Goal: Find specific page/section: Find specific page/section

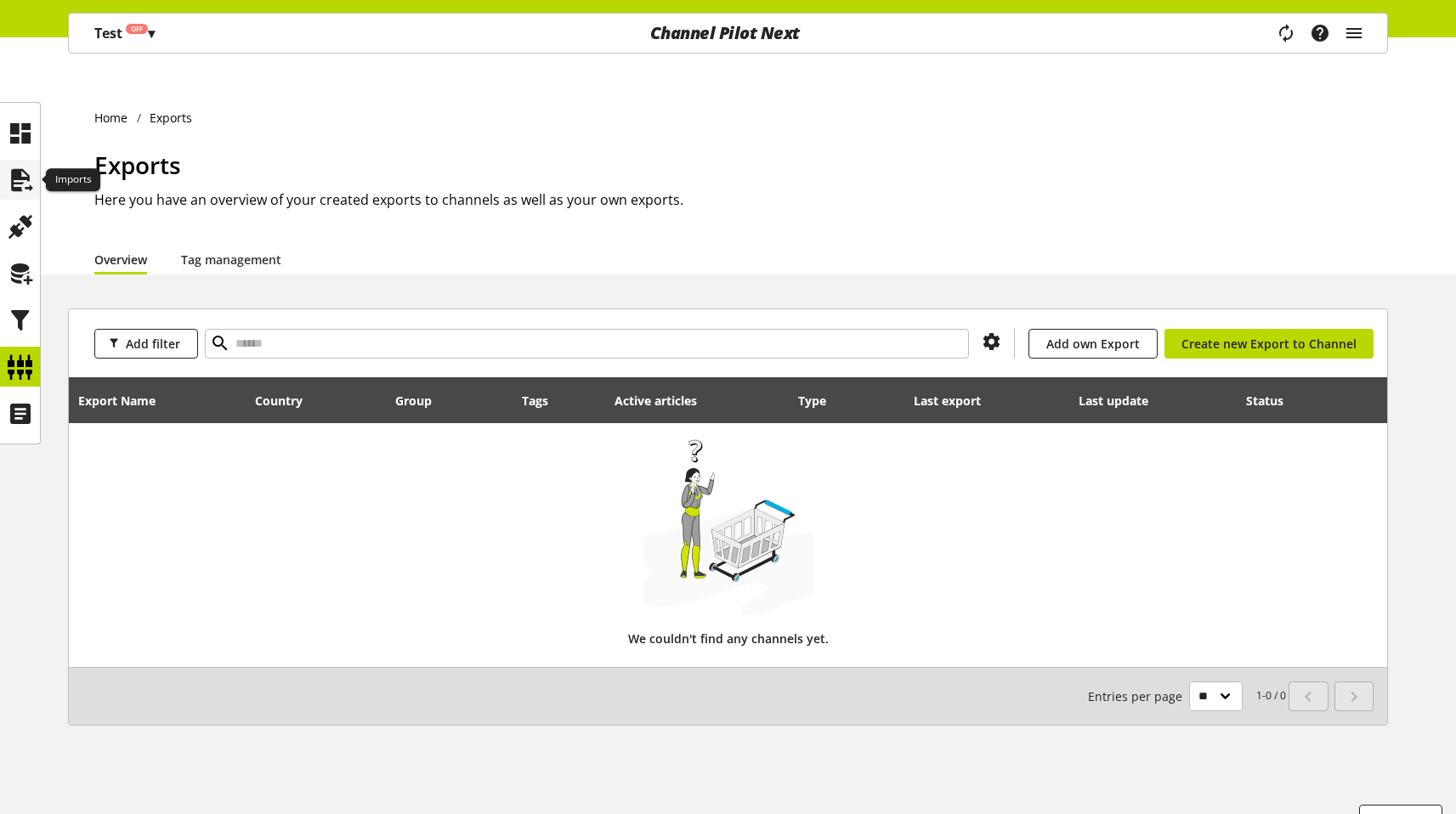
click at [10, 179] on icon at bounding box center [20, 179] width 27 height 34
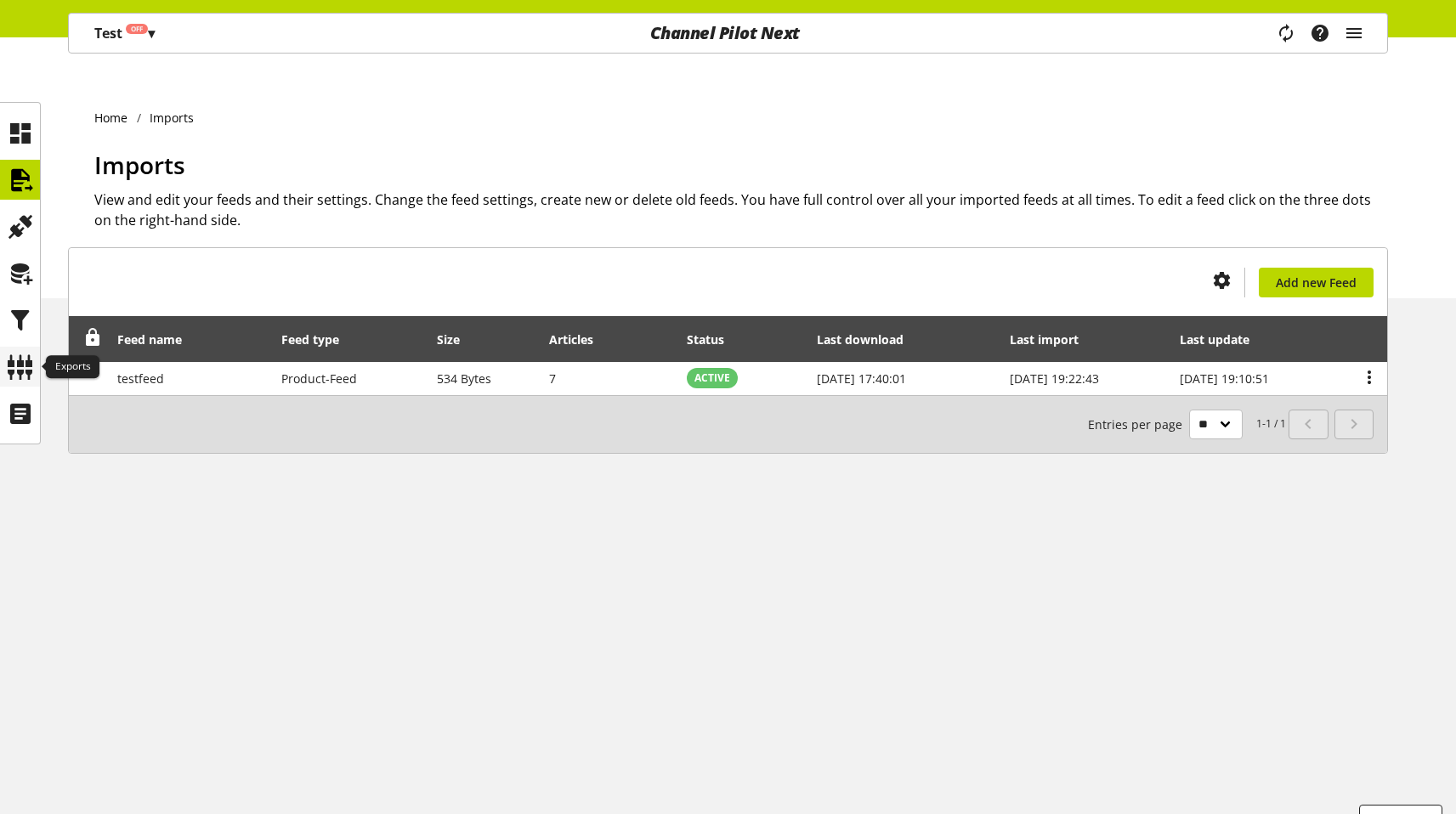
click at [17, 361] on icon at bounding box center [20, 367] width 27 height 34
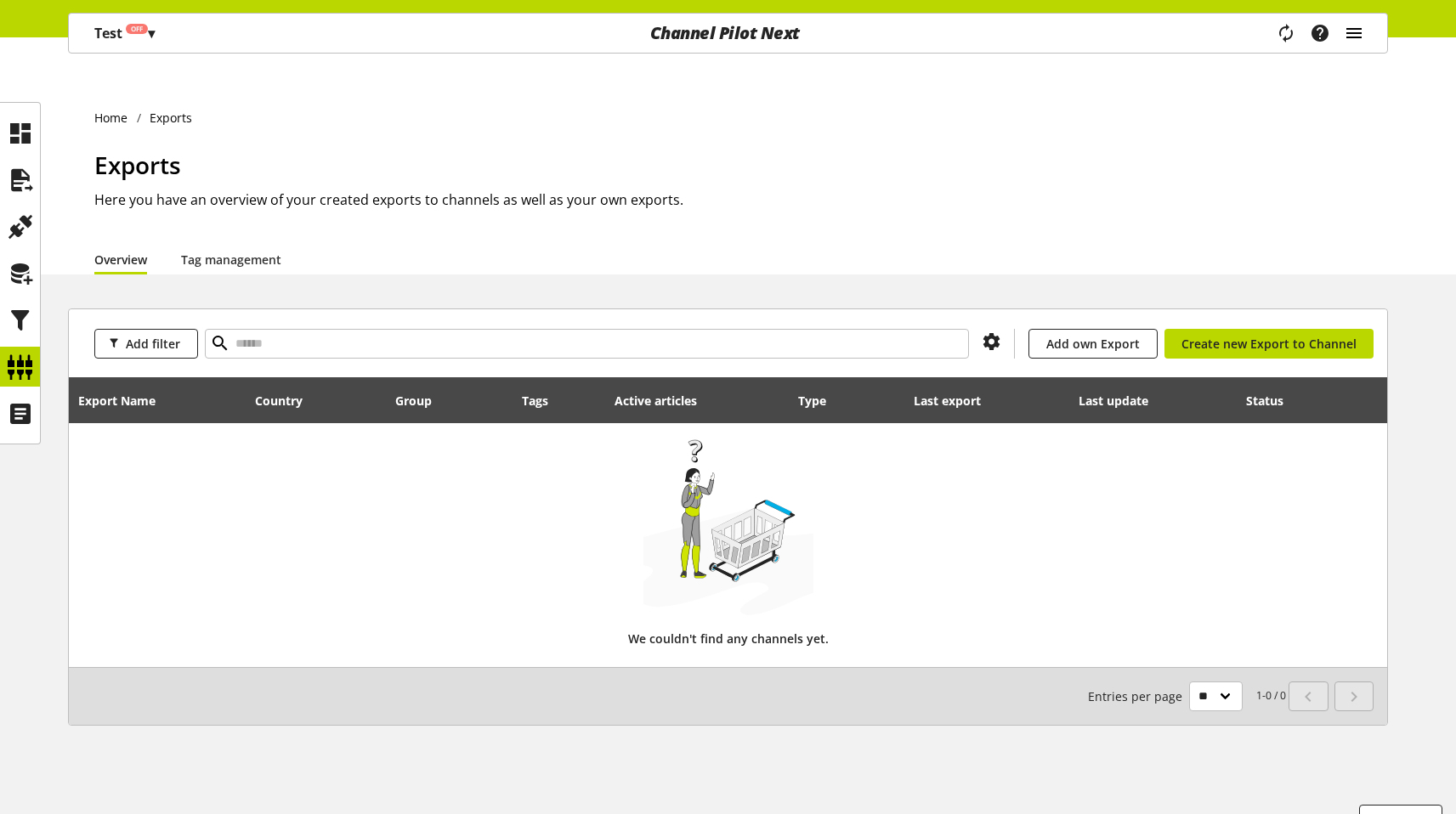
click at [1344, 23] on icon "main navigation" at bounding box center [1355, 33] width 21 height 30
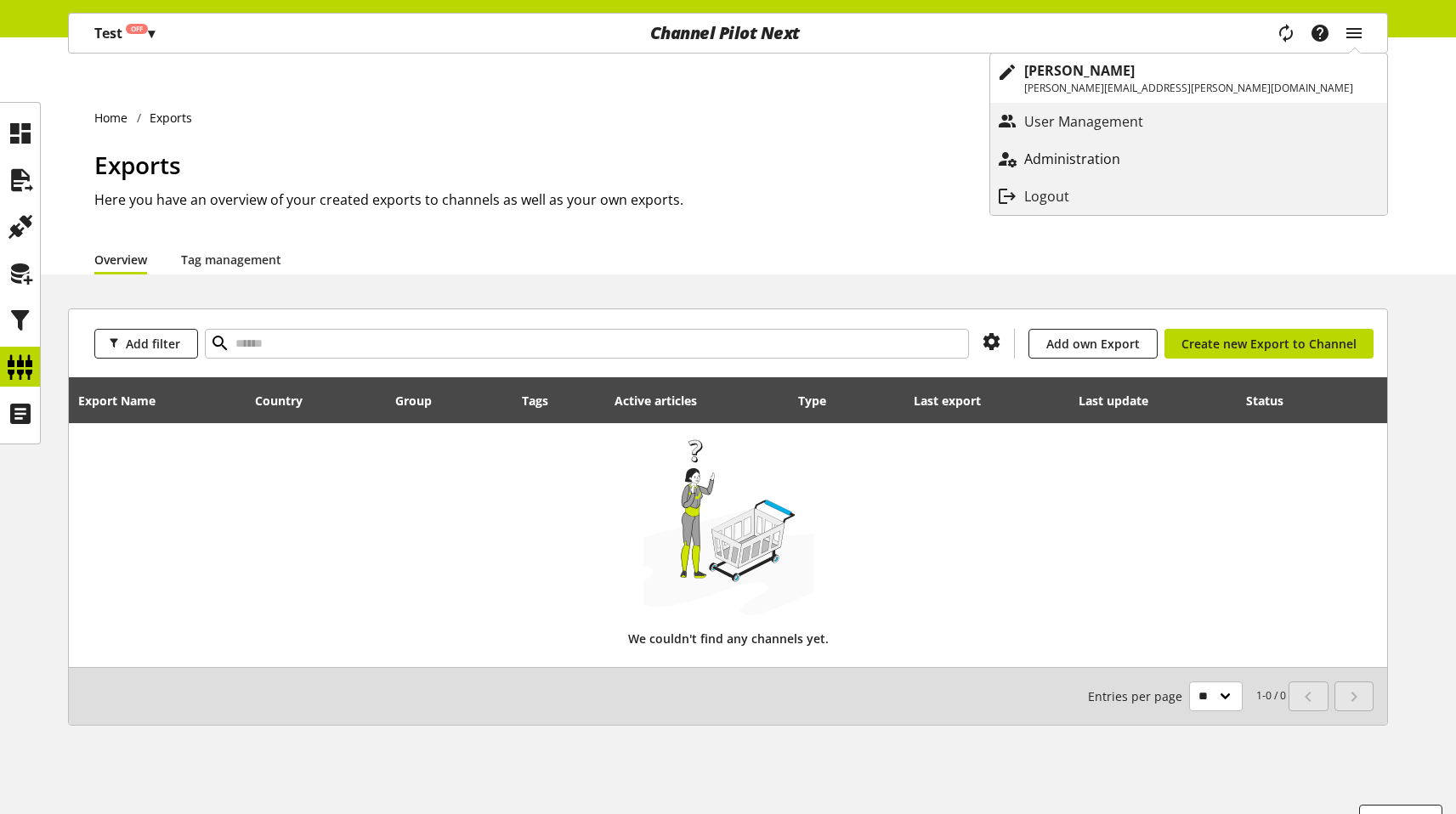
click at [1154, 154] on p "Administration" at bounding box center [1089, 160] width 130 height 21
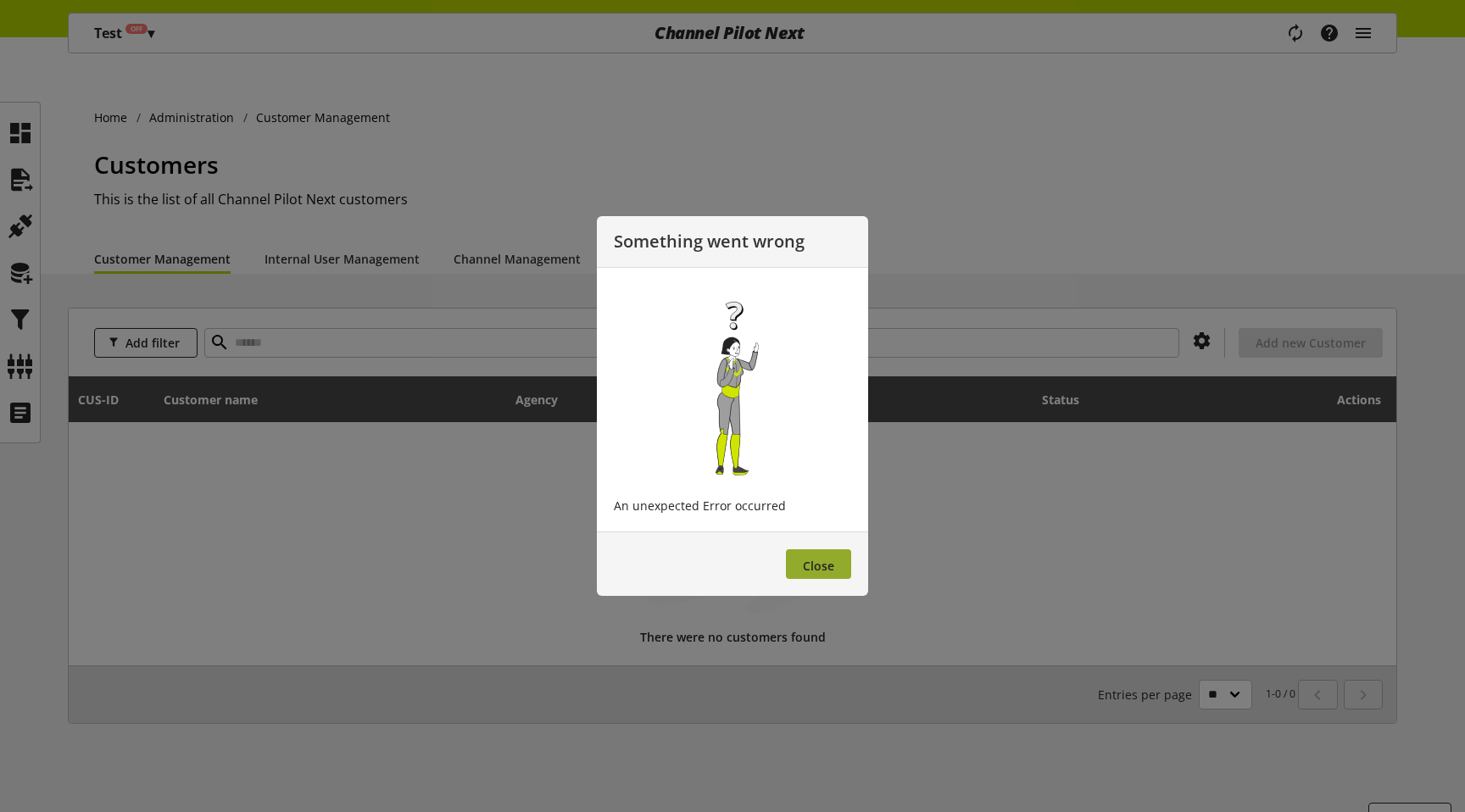
click at [809, 560] on span "Close" at bounding box center [818, 566] width 31 height 16
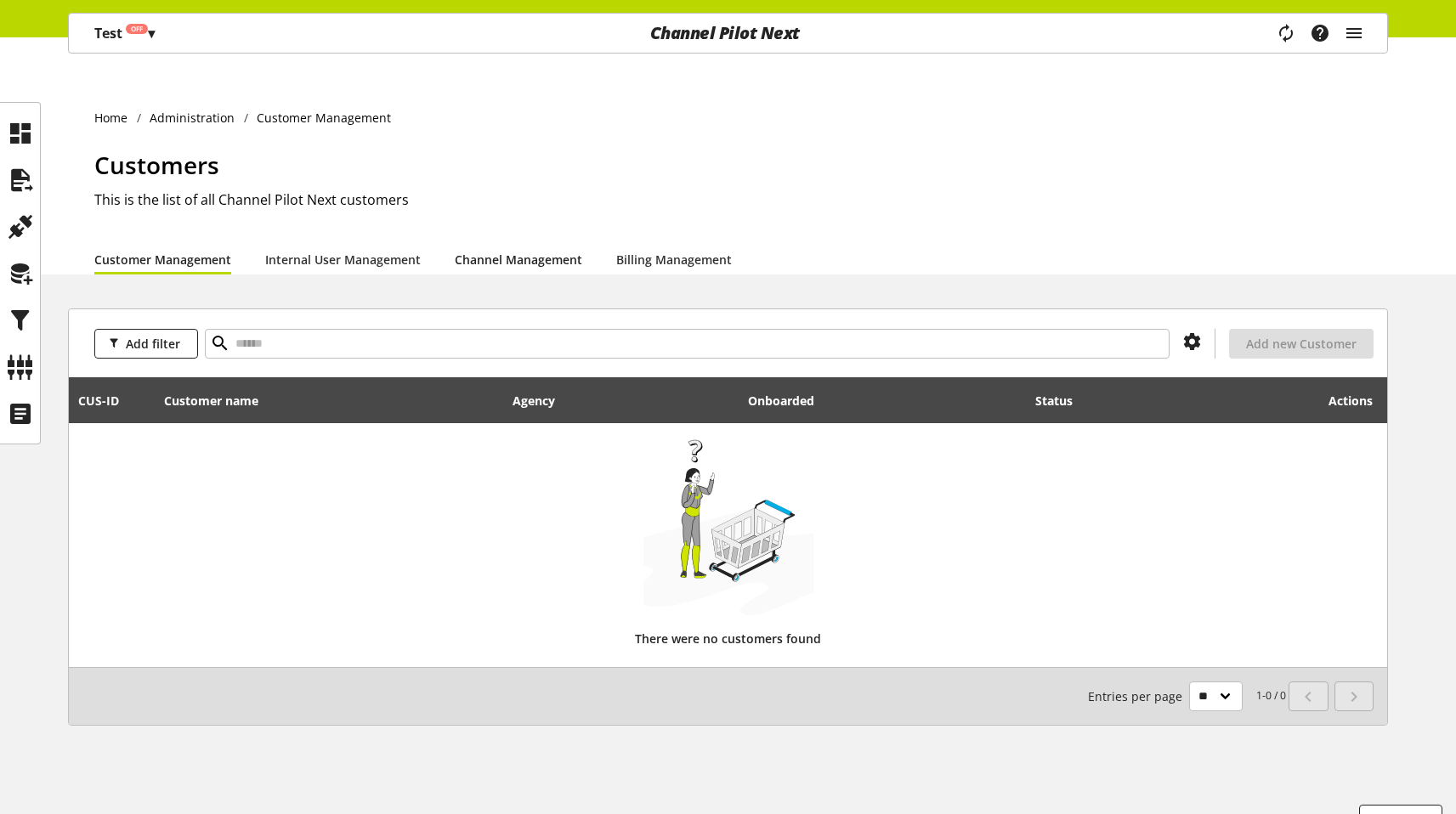
click at [506, 251] on link "Channel Management" at bounding box center [518, 259] width 127 height 18
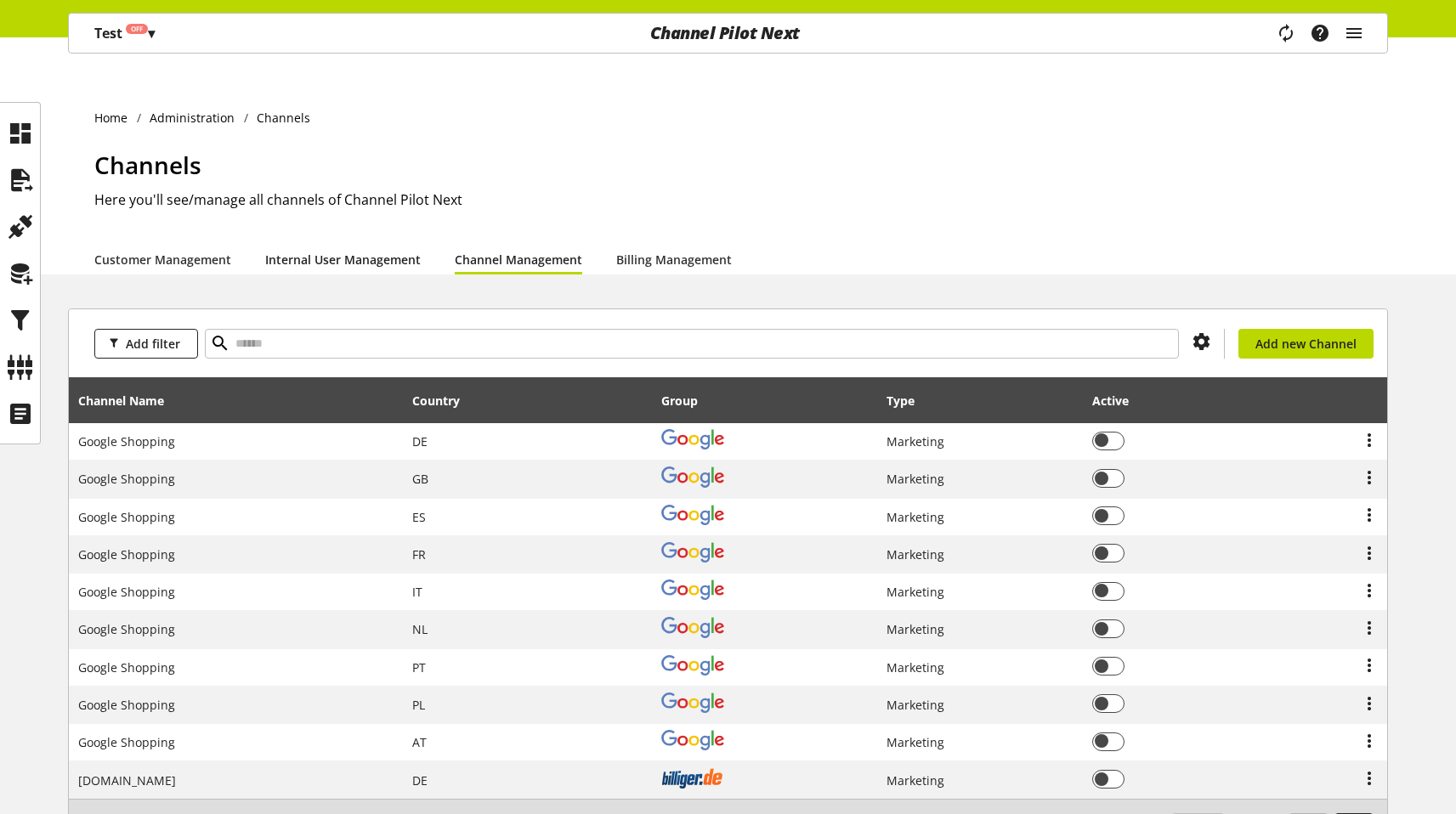
click at [330, 251] on link "Internal User Management" at bounding box center [343, 259] width 155 height 18
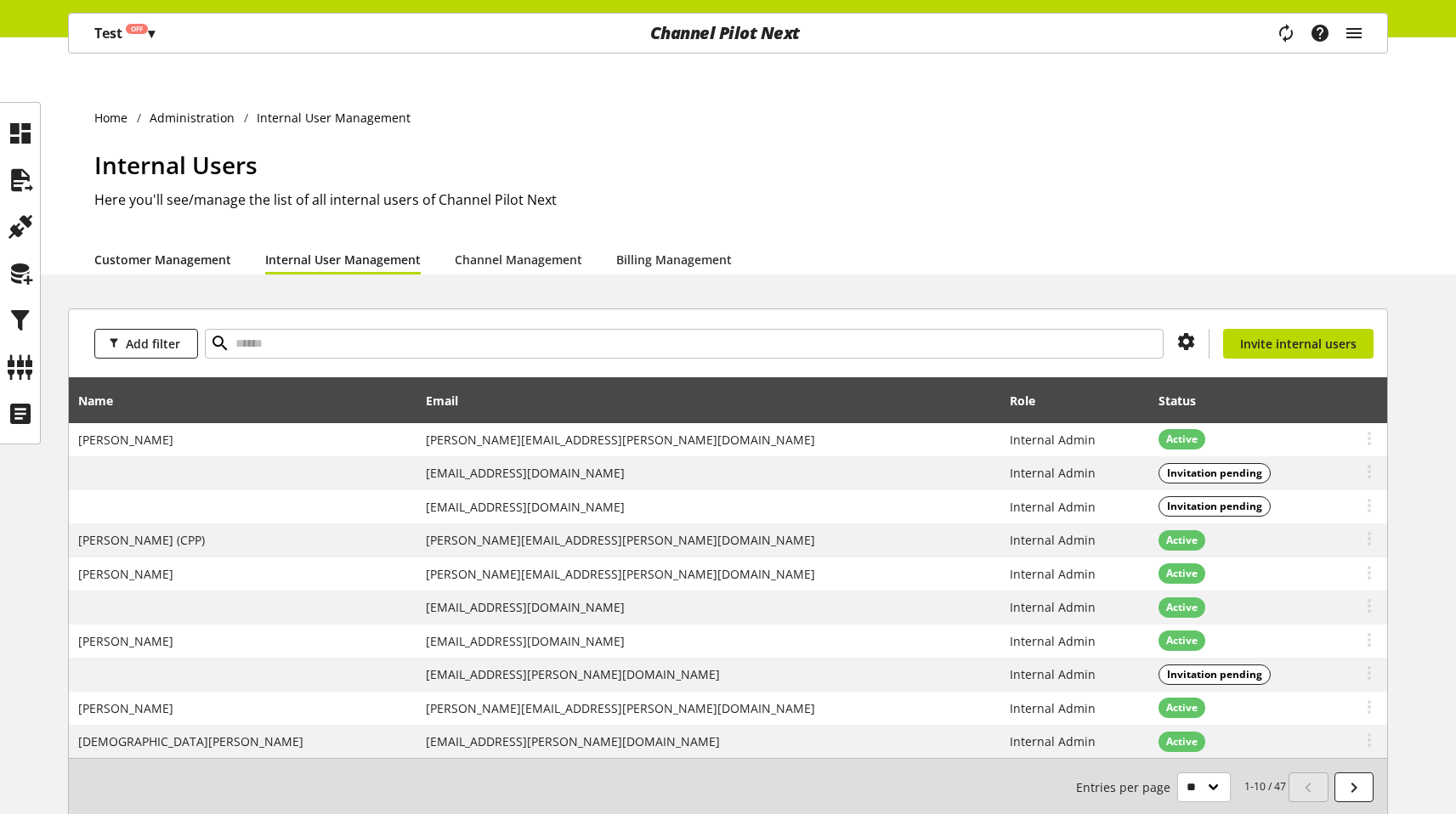
click at [188, 251] on link "Customer Management" at bounding box center [163, 259] width 137 height 18
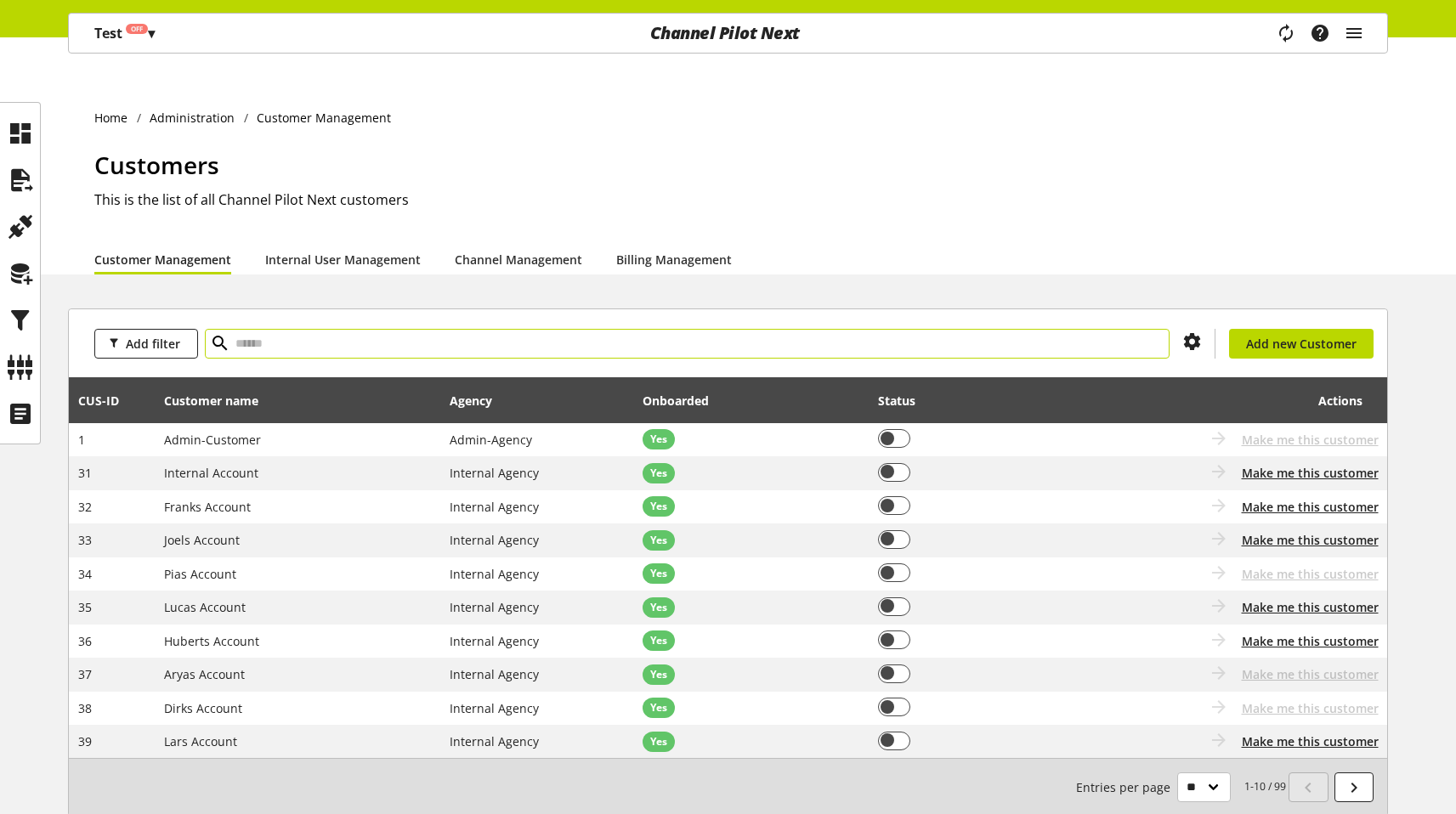
click at [470, 329] on input "text" at bounding box center [687, 343] width 965 height 29
type input "****"
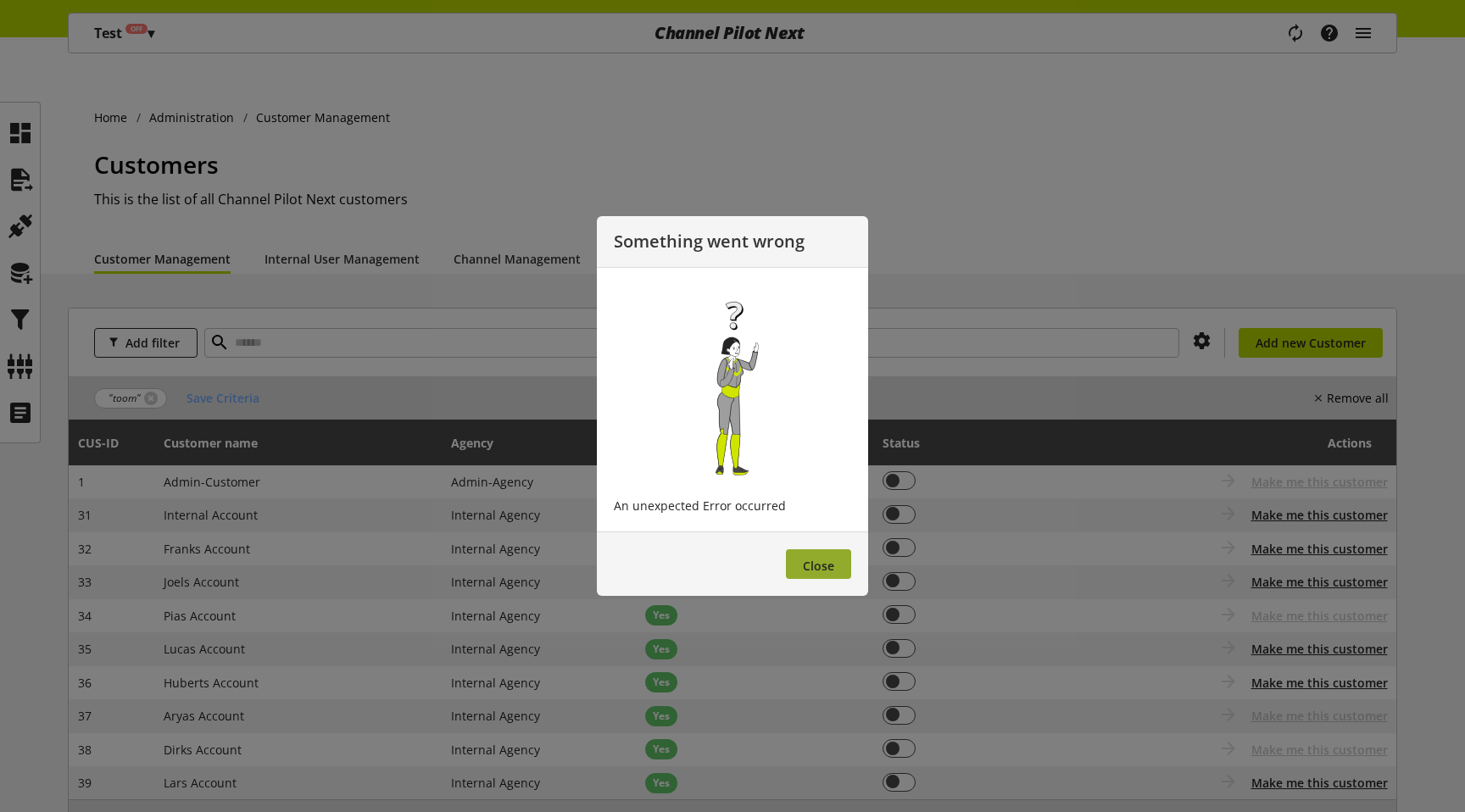
click at [809, 557] on button "Close" at bounding box center [818, 564] width 65 height 29
